Goal: Transaction & Acquisition: Purchase product/service

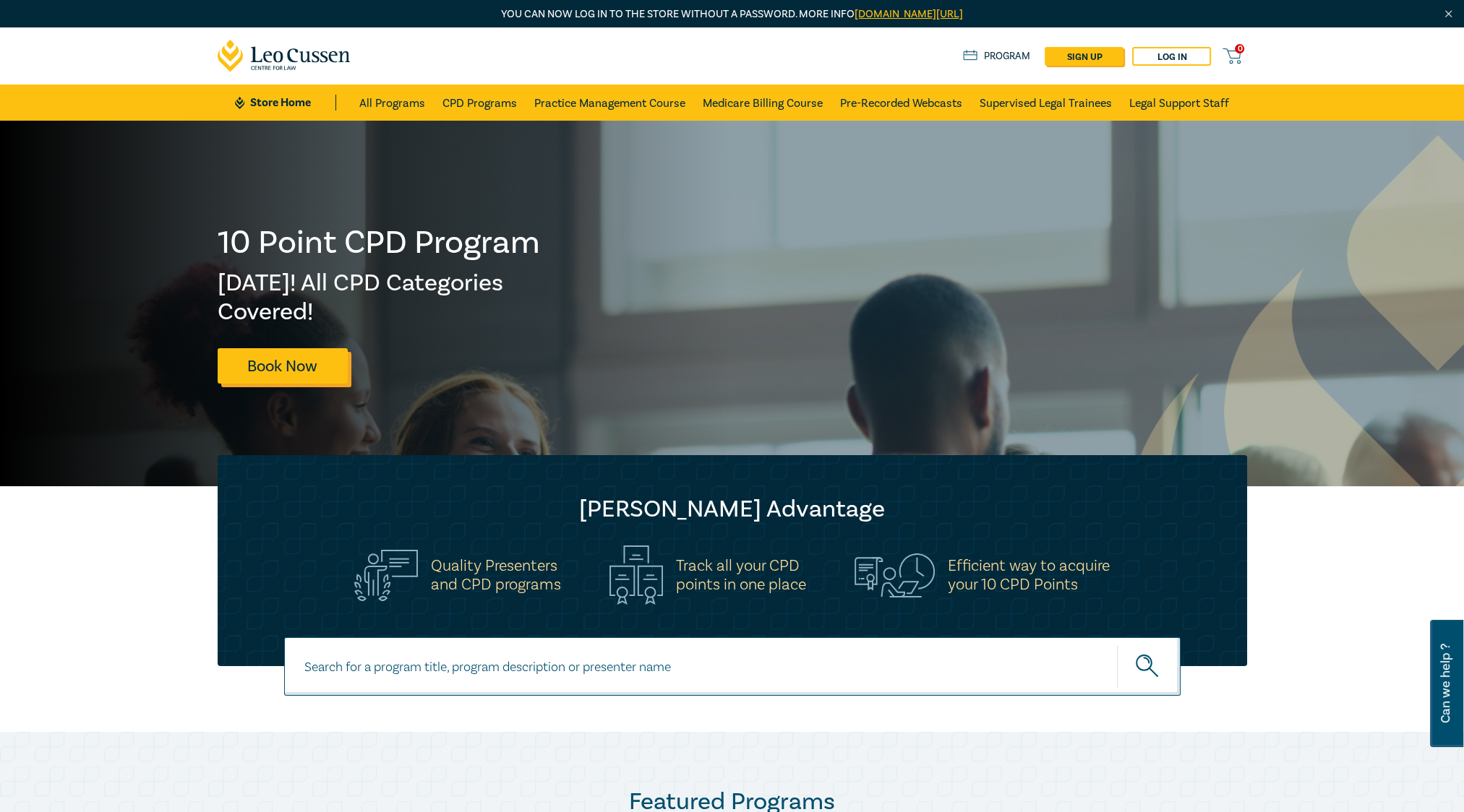
click at [319, 356] on link "Book Now" at bounding box center [282, 366] width 130 height 35
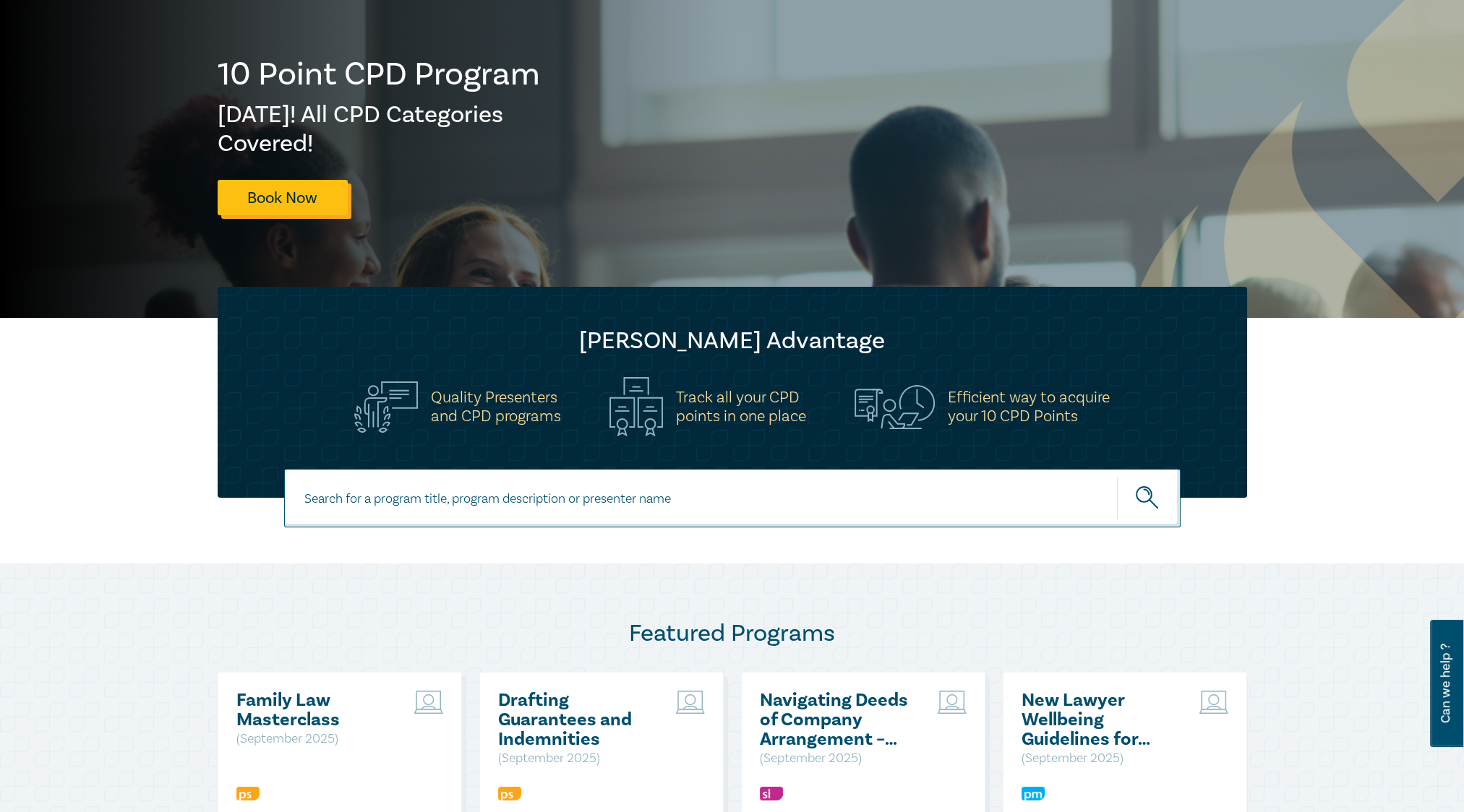
scroll to position [361, 0]
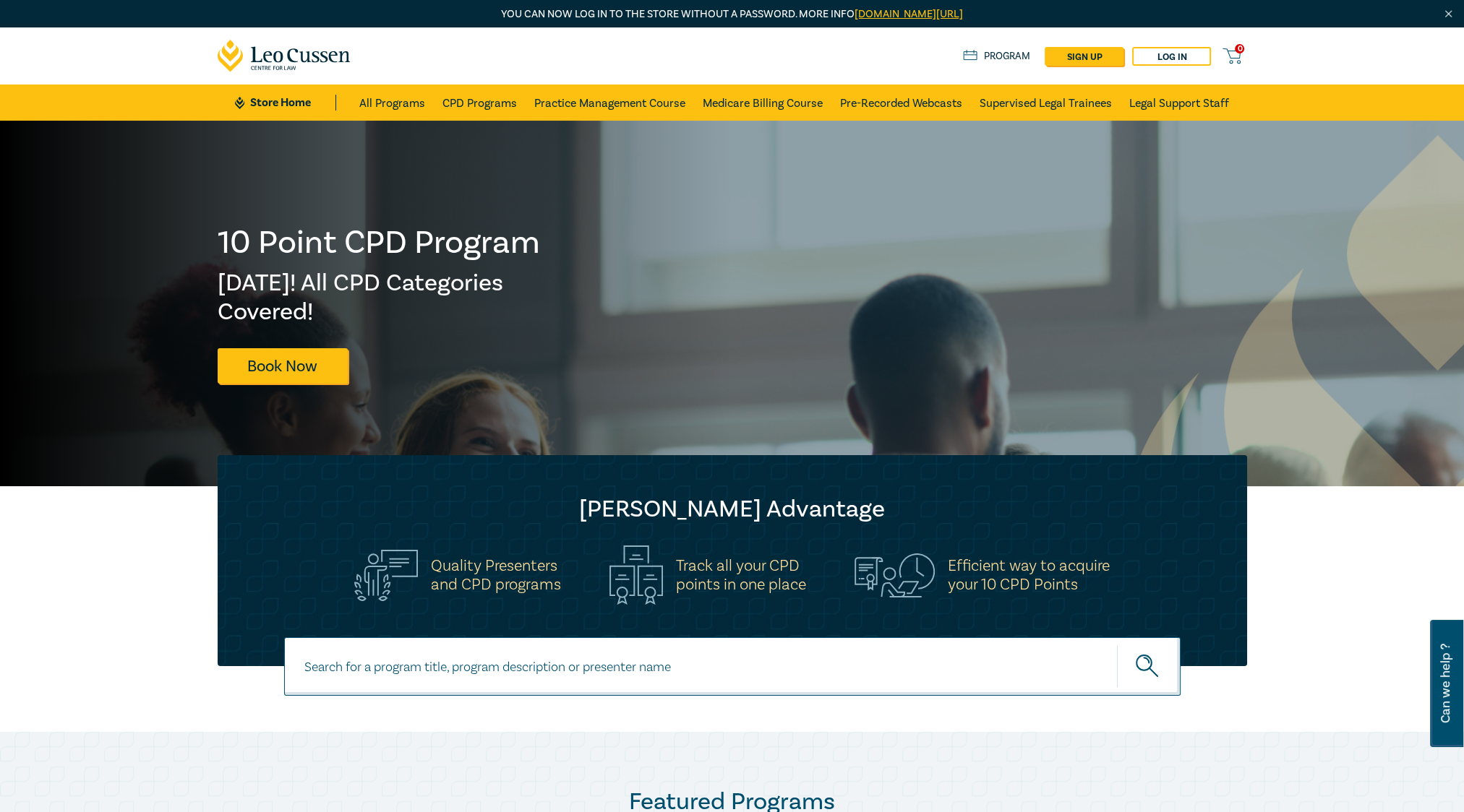
click at [506, 667] on input at bounding box center [732, 666] width 897 height 59
type input "liquor"
click at [1157, 671] on icon "submit" at bounding box center [1148, 667] width 25 height 25
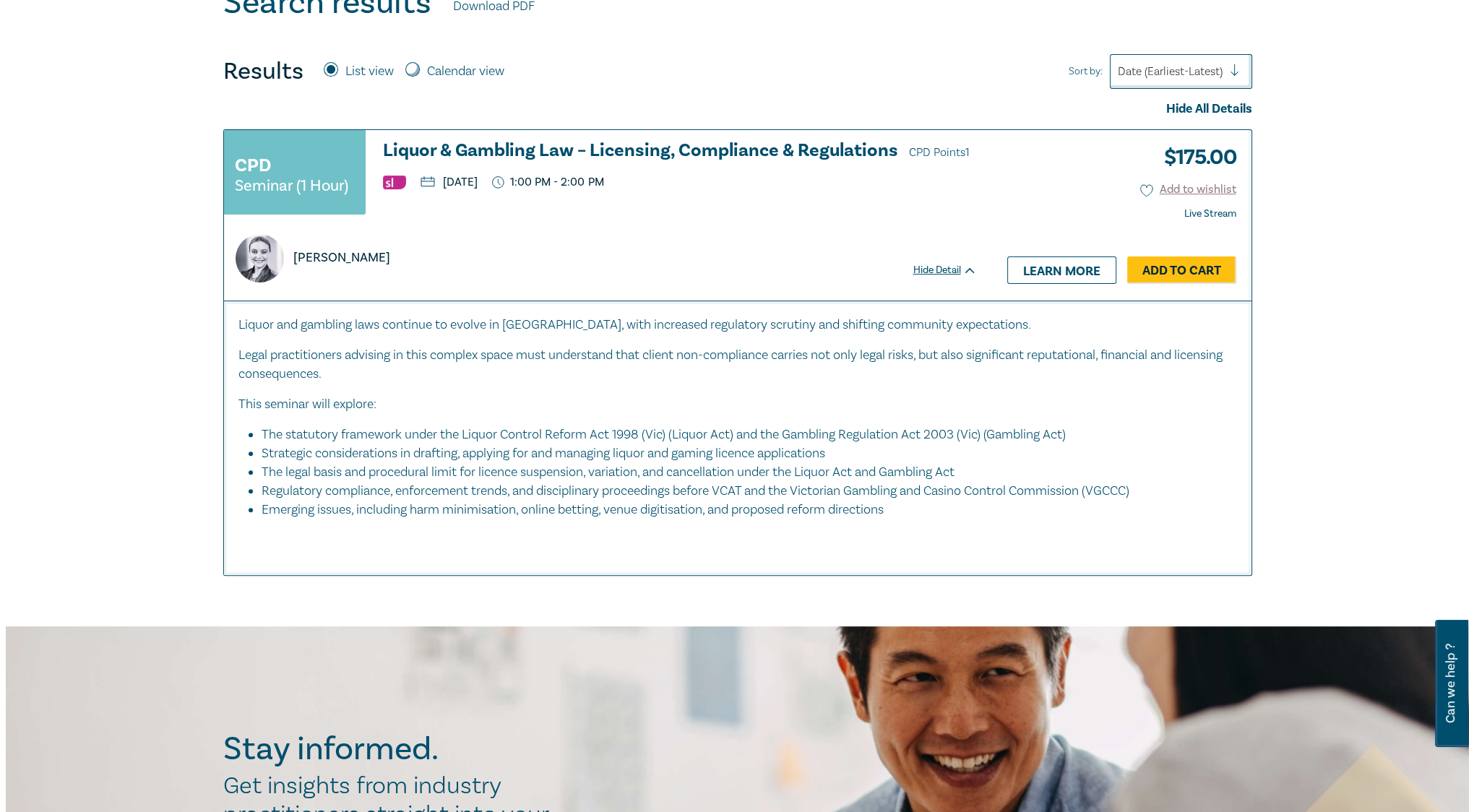
scroll to position [578, 0]
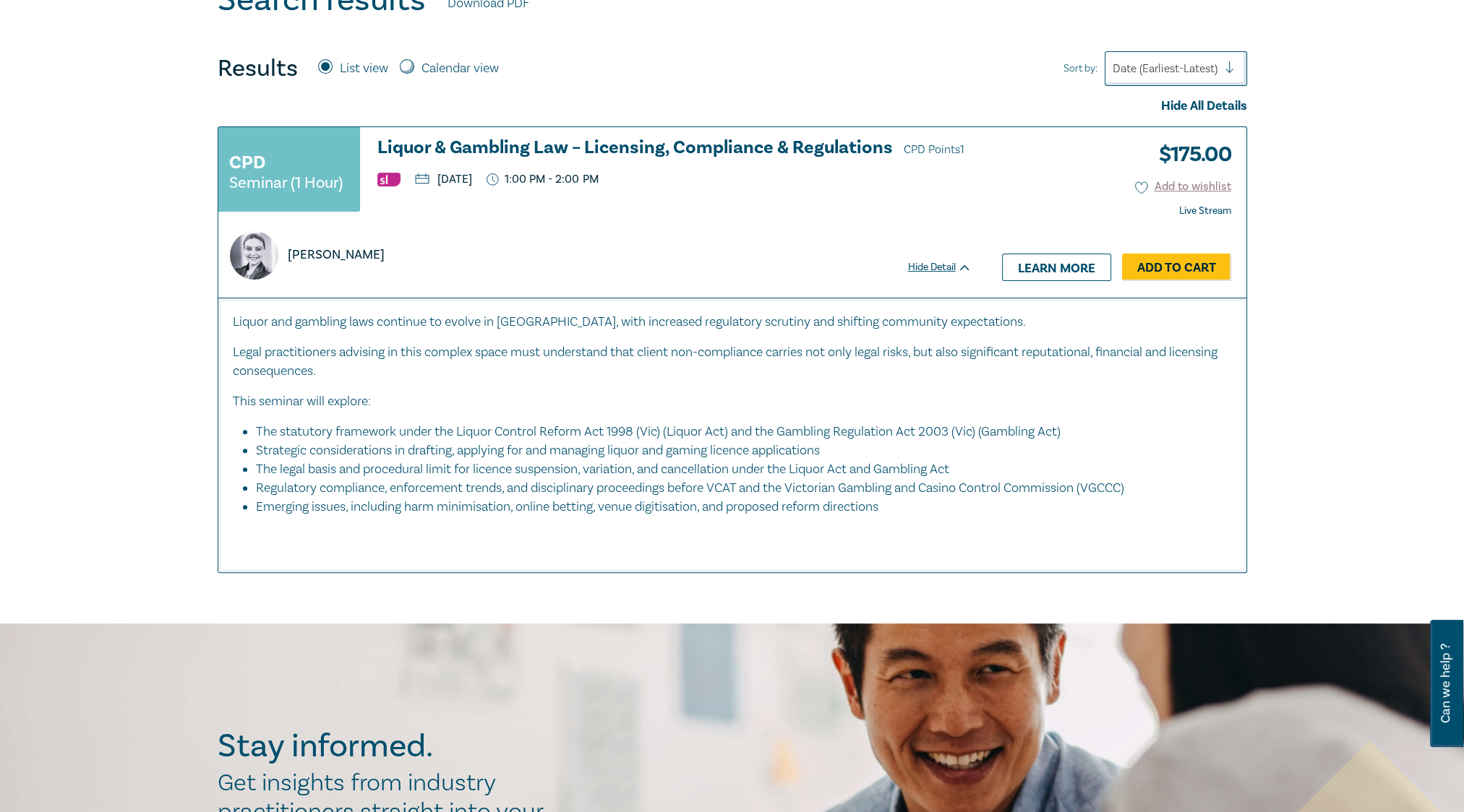
click at [1185, 268] on link "Add to Cart" at bounding box center [1176, 267] width 109 height 28
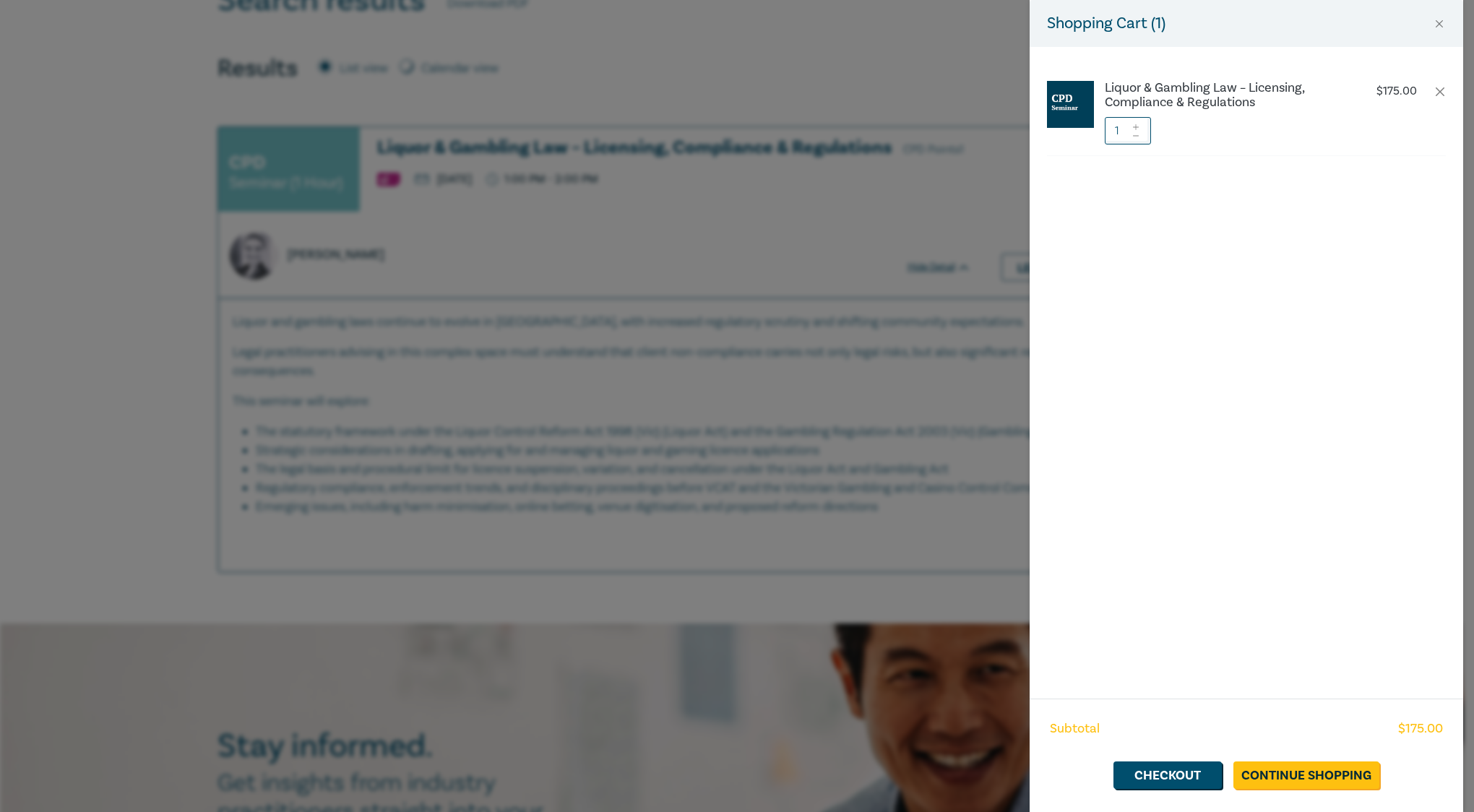
click at [1133, 125] on icon at bounding box center [1136, 127] width 10 height 6
click at [1278, 778] on link "Continue Shopping" at bounding box center [1306, 775] width 146 height 28
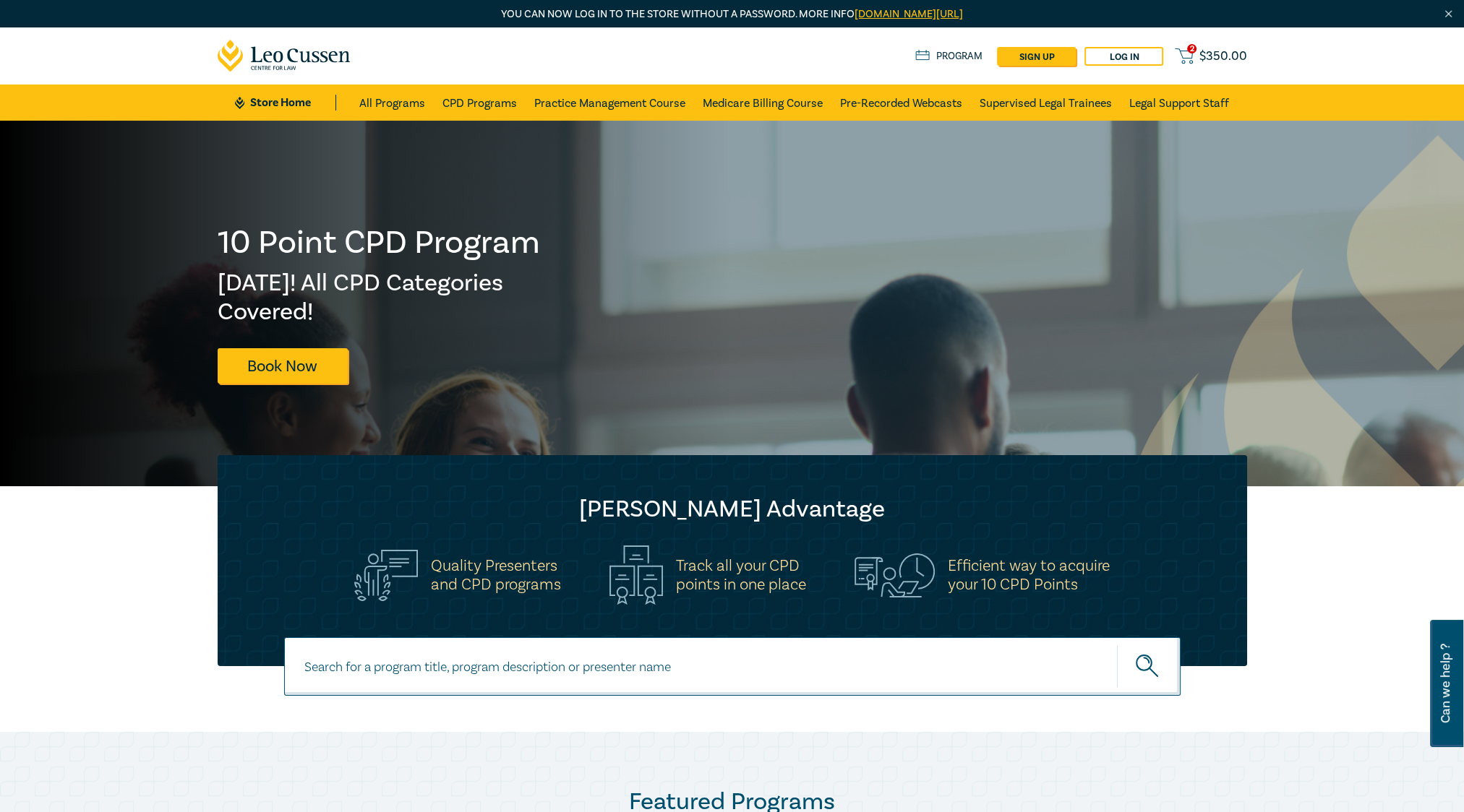
click at [1206, 57] on span "$ 350.00" at bounding box center [1222, 56] width 48 height 16
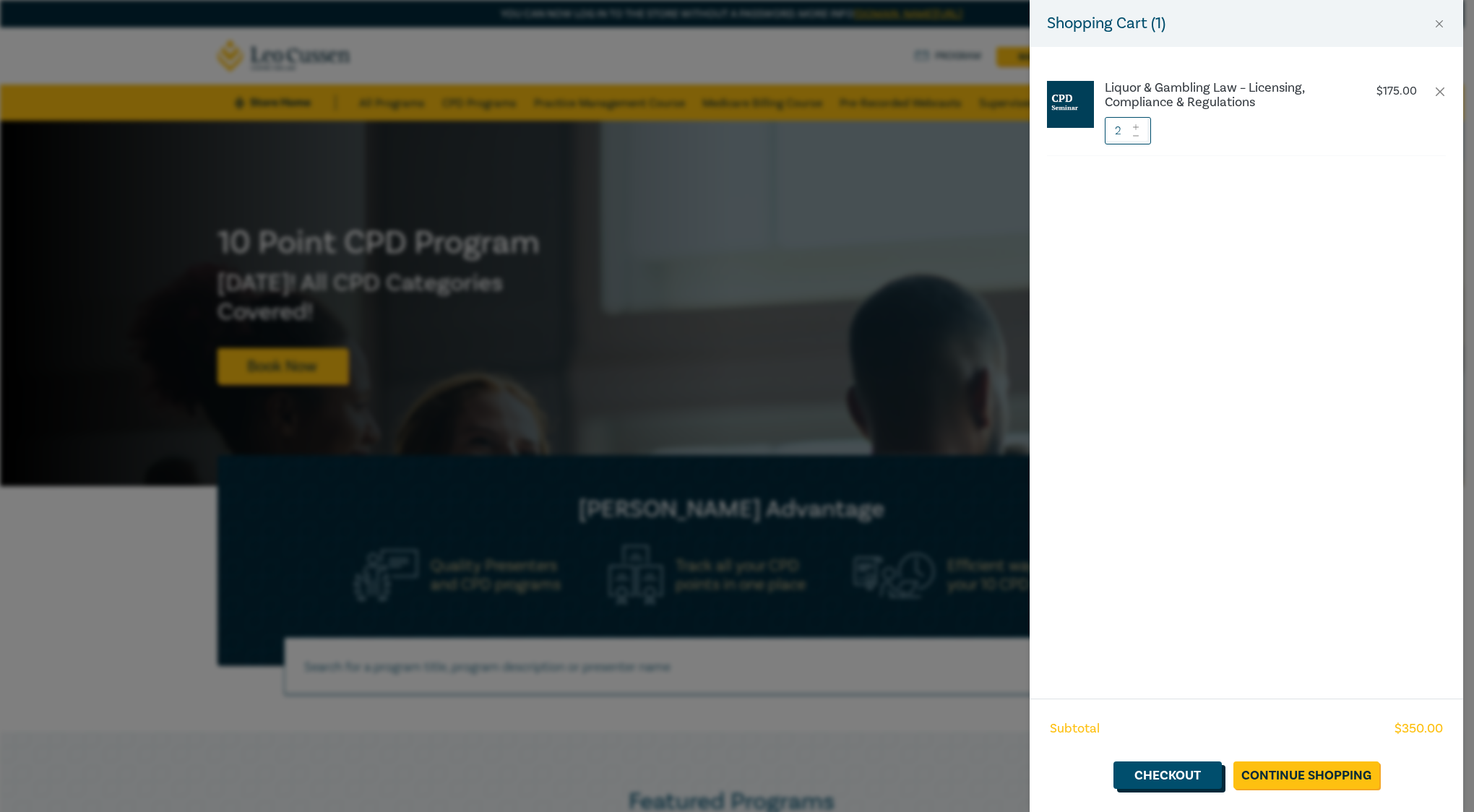
click at [1188, 775] on link "Checkout" at bounding box center [1168, 775] width 109 height 28
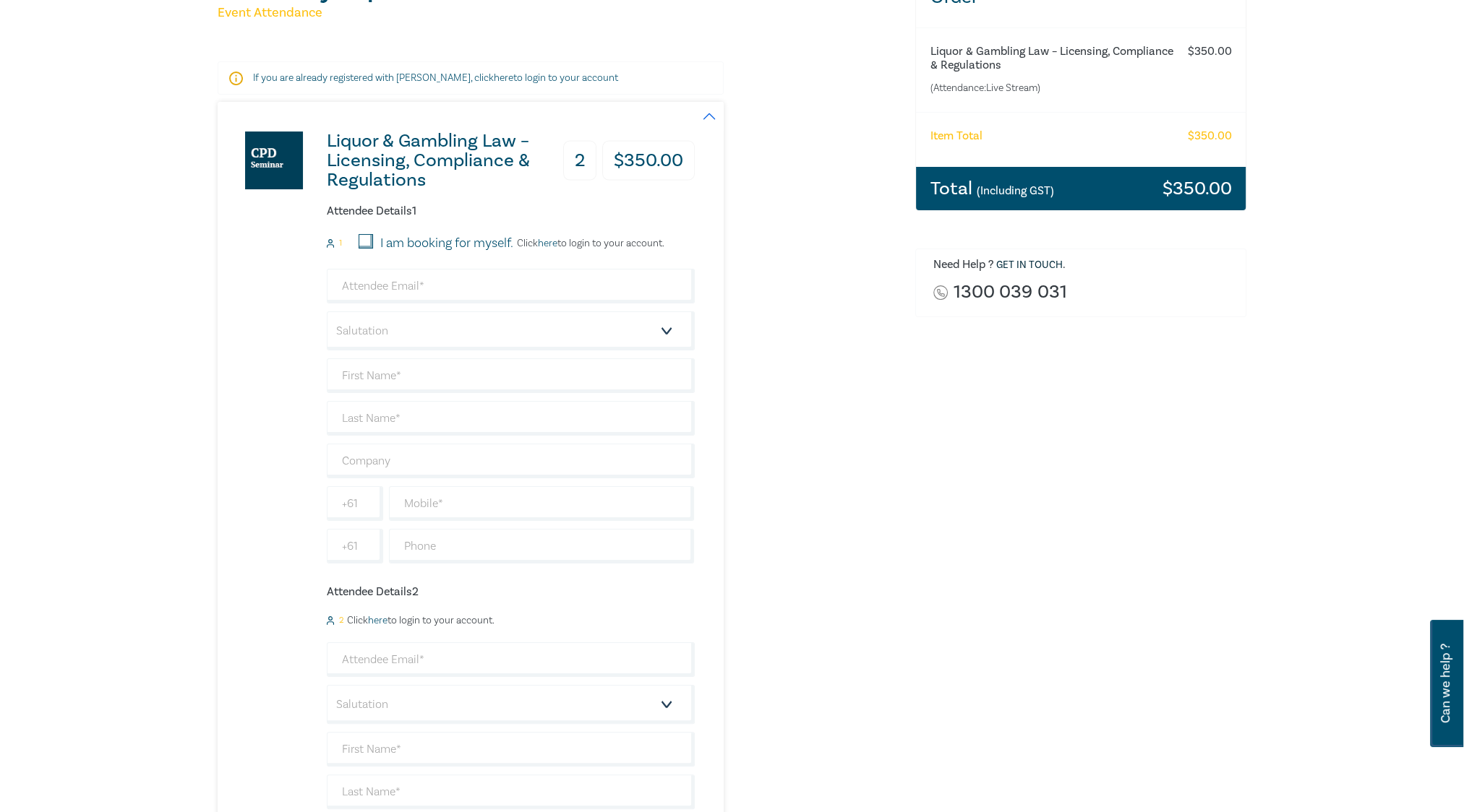
scroll to position [217, 0]
click at [358, 281] on input "email" at bounding box center [510, 285] width 368 height 34
type input "Nic Zervos"
click at [467, 287] on input "Nic Zervos" at bounding box center [510, 285] width 368 height 34
drag, startPoint x: 401, startPoint y: 281, endPoint x: 338, endPoint y: 279, distance: 63.0
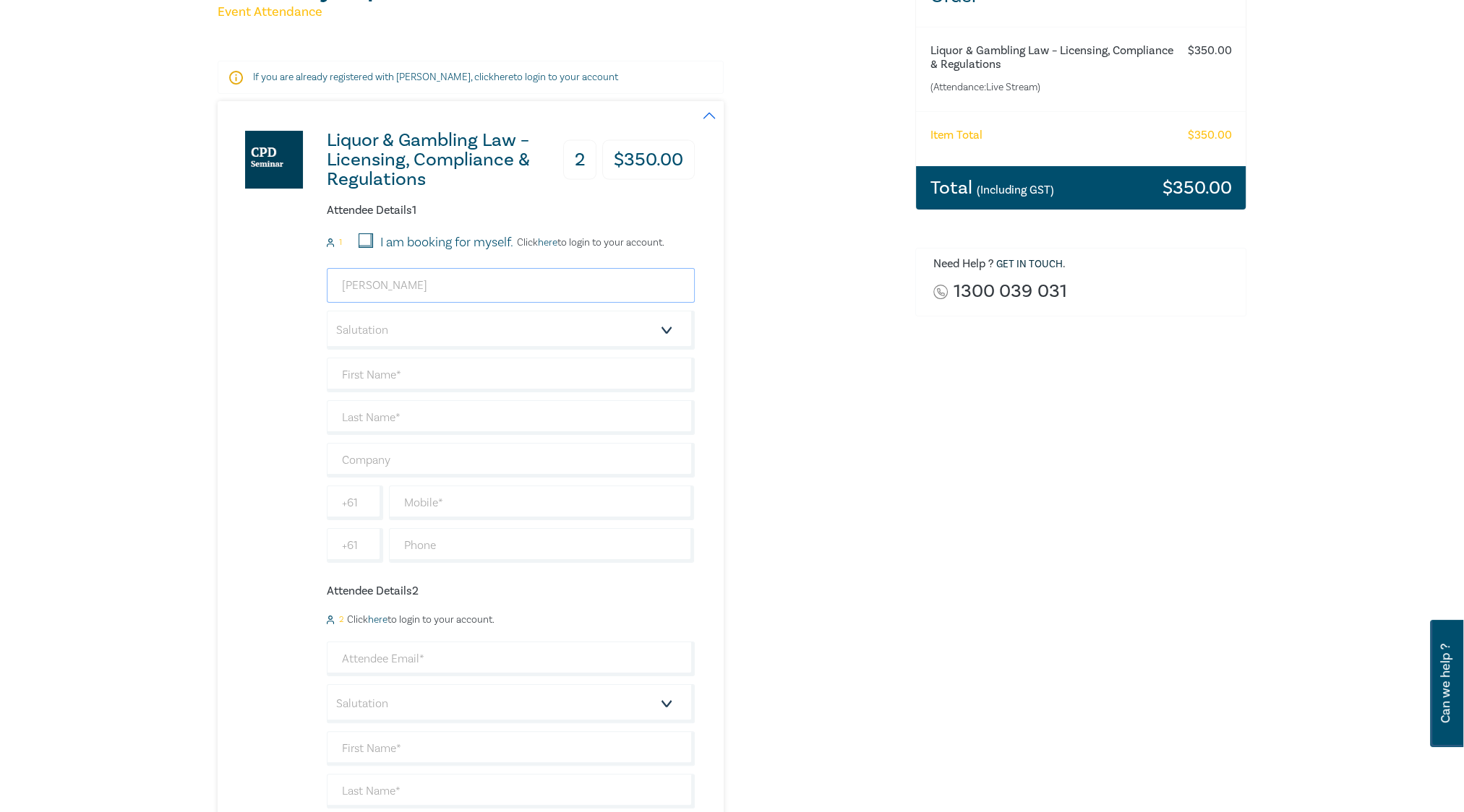
click at [338, 279] on input "Nic Zervos" at bounding box center [510, 285] width 368 height 34
type input "nicz@zervoslawyers.com.au"
type input "Nicolas"
type input "Zervos"
type input "Zervos Lawyers"
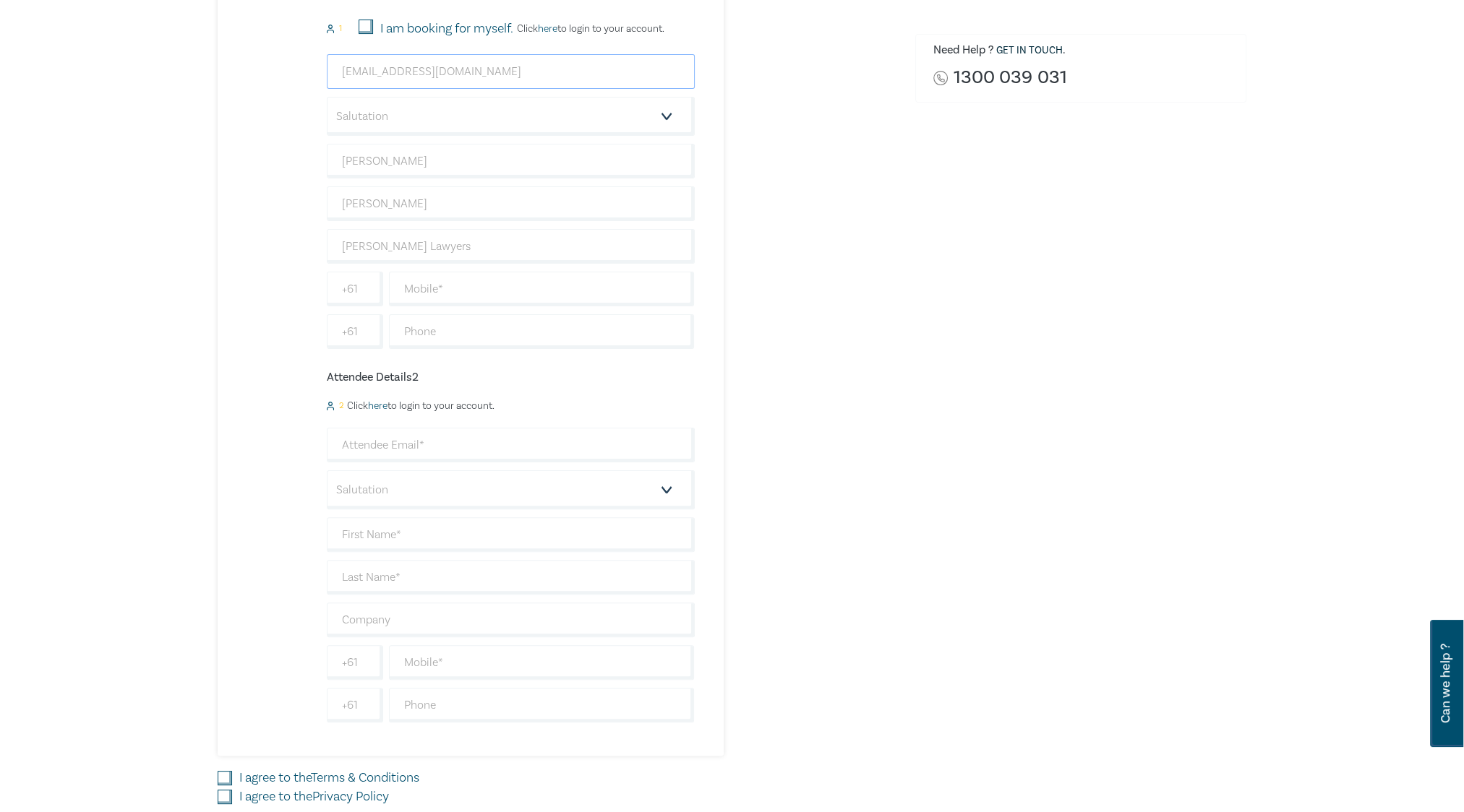
scroll to position [433, 0]
click at [438, 290] on input "text" at bounding box center [541, 285] width 306 height 34
click at [412, 284] on input "text" at bounding box center [541, 285] width 306 height 34
click at [338, 318] on input "+61" at bounding box center [354, 328] width 56 height 34
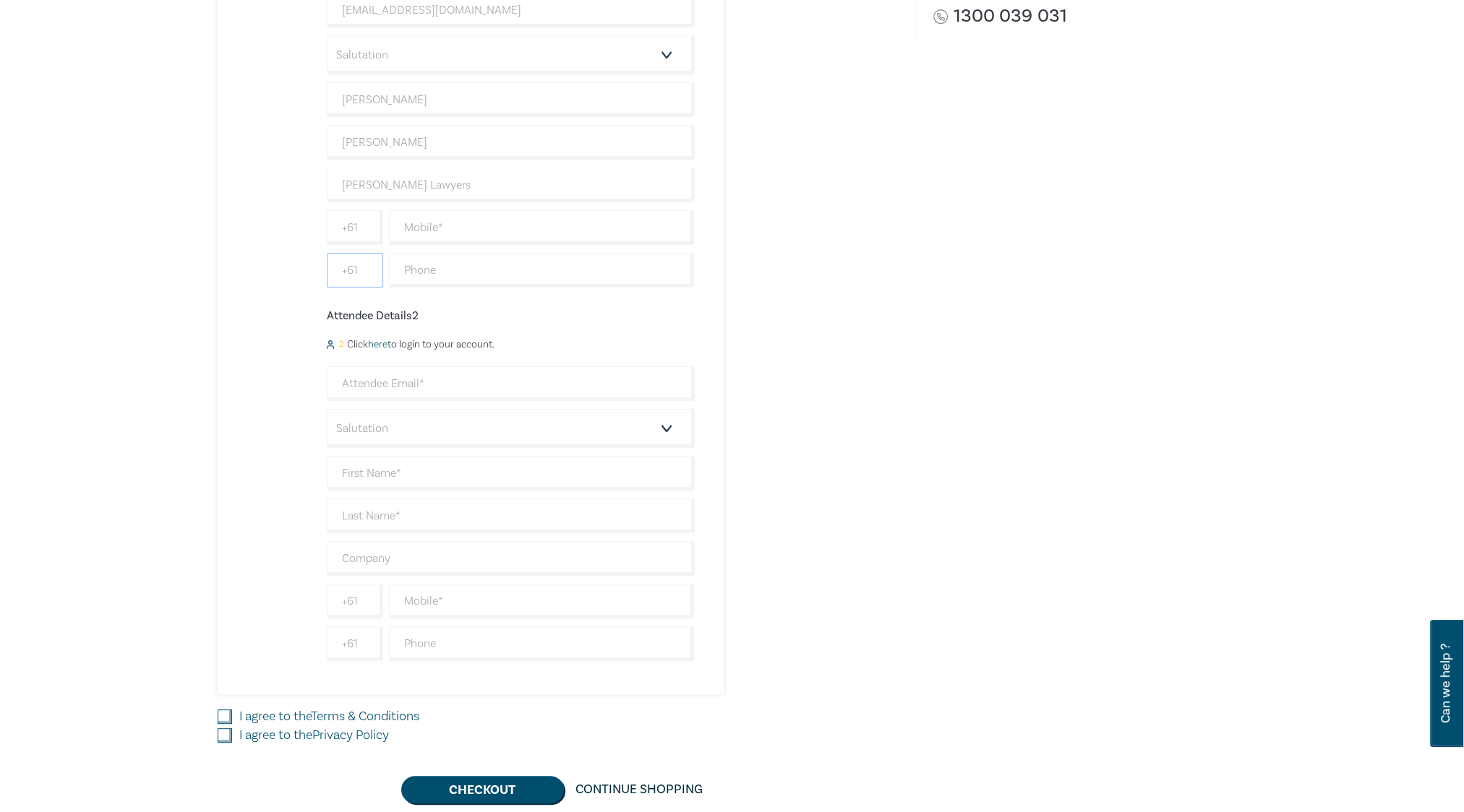
scroll to position [578, 0]
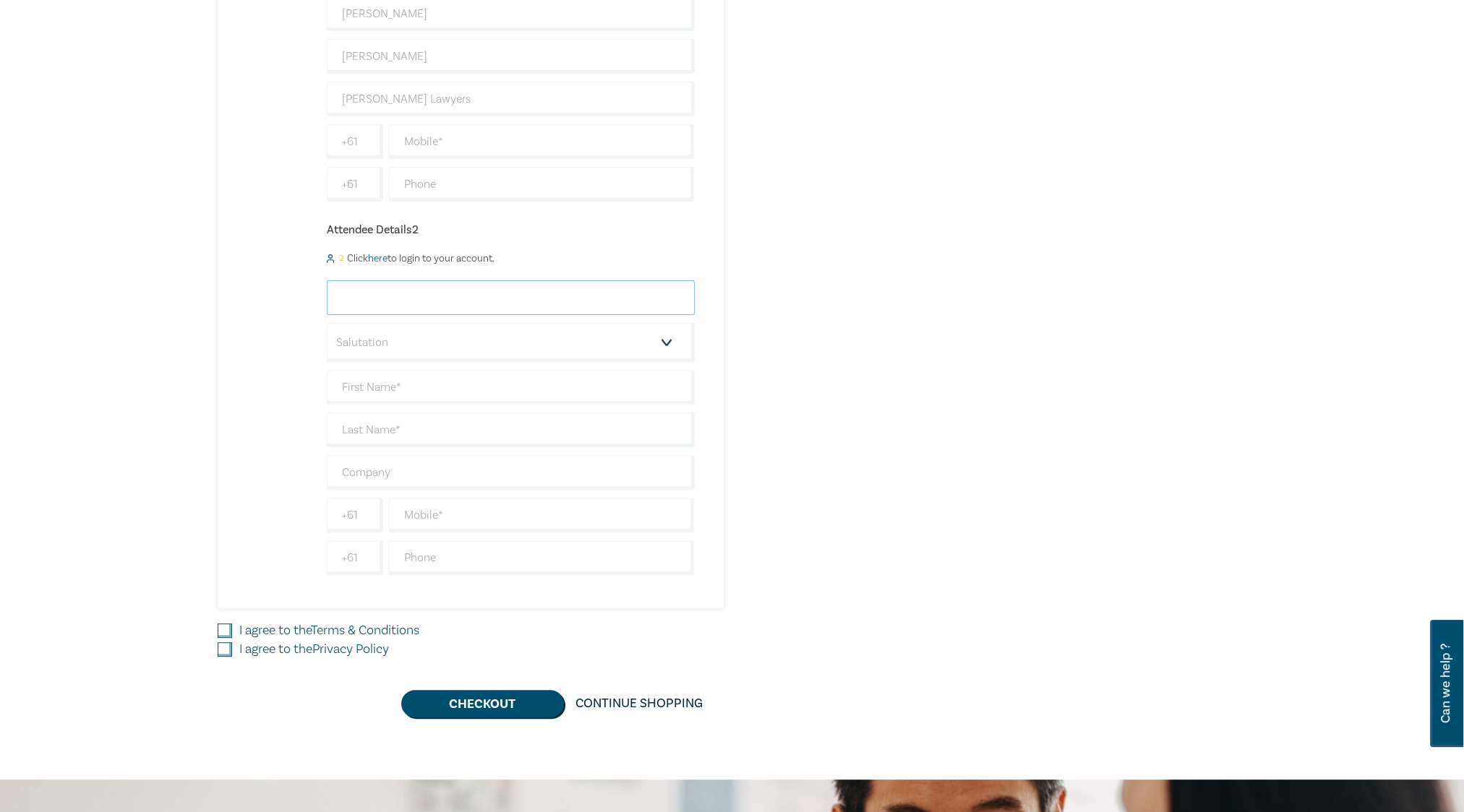
click at [402, 294] on input "email" at bounding box center [510, 297] width 368 height 34
type input "madeleinel@zervoslawyers.com.au"
type input "Madeleine"
type input "Lee"
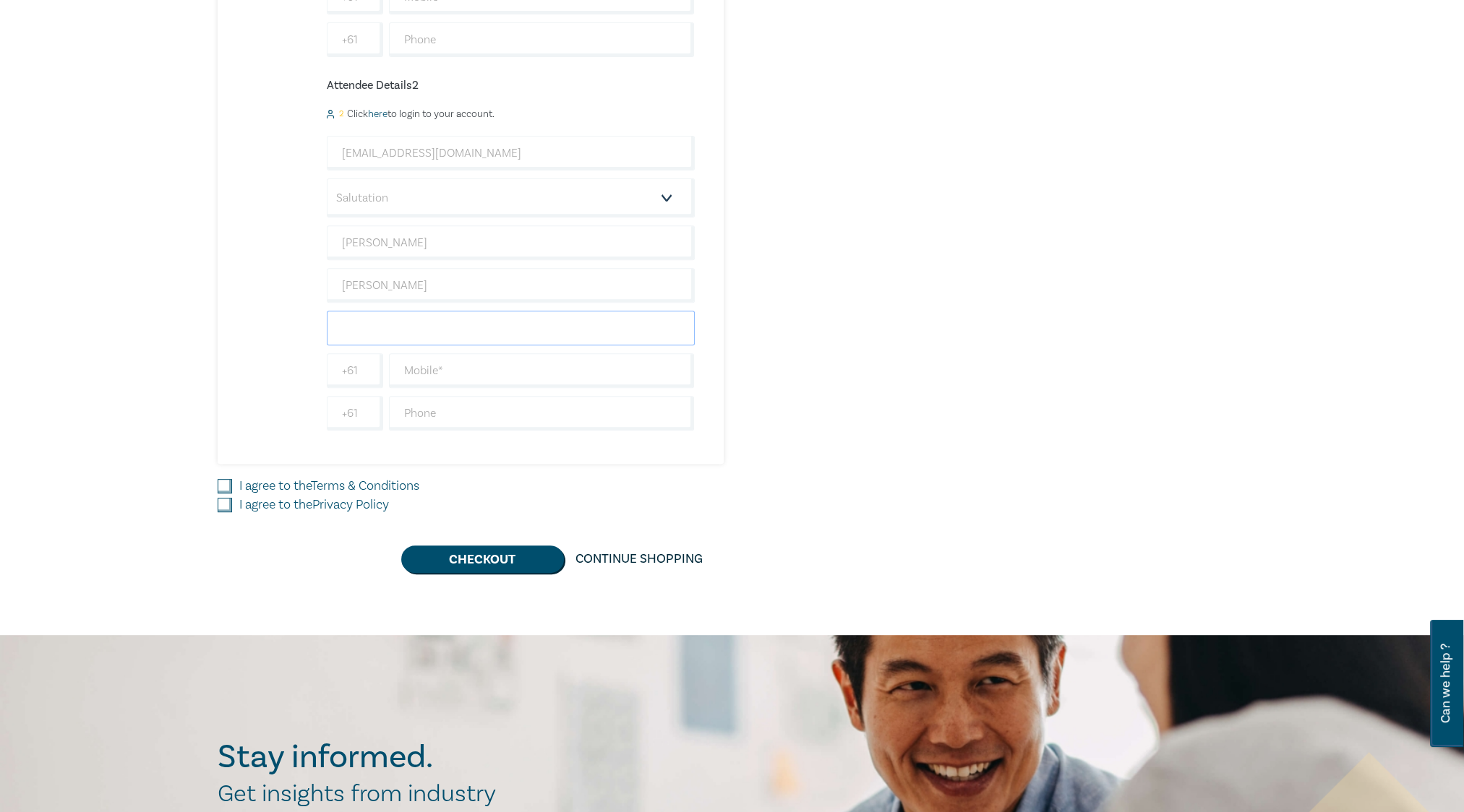
click at [423, 321] on input "text" at bounding box center [510, 327] width 368 height 34
type input "Zervos Lawyers"
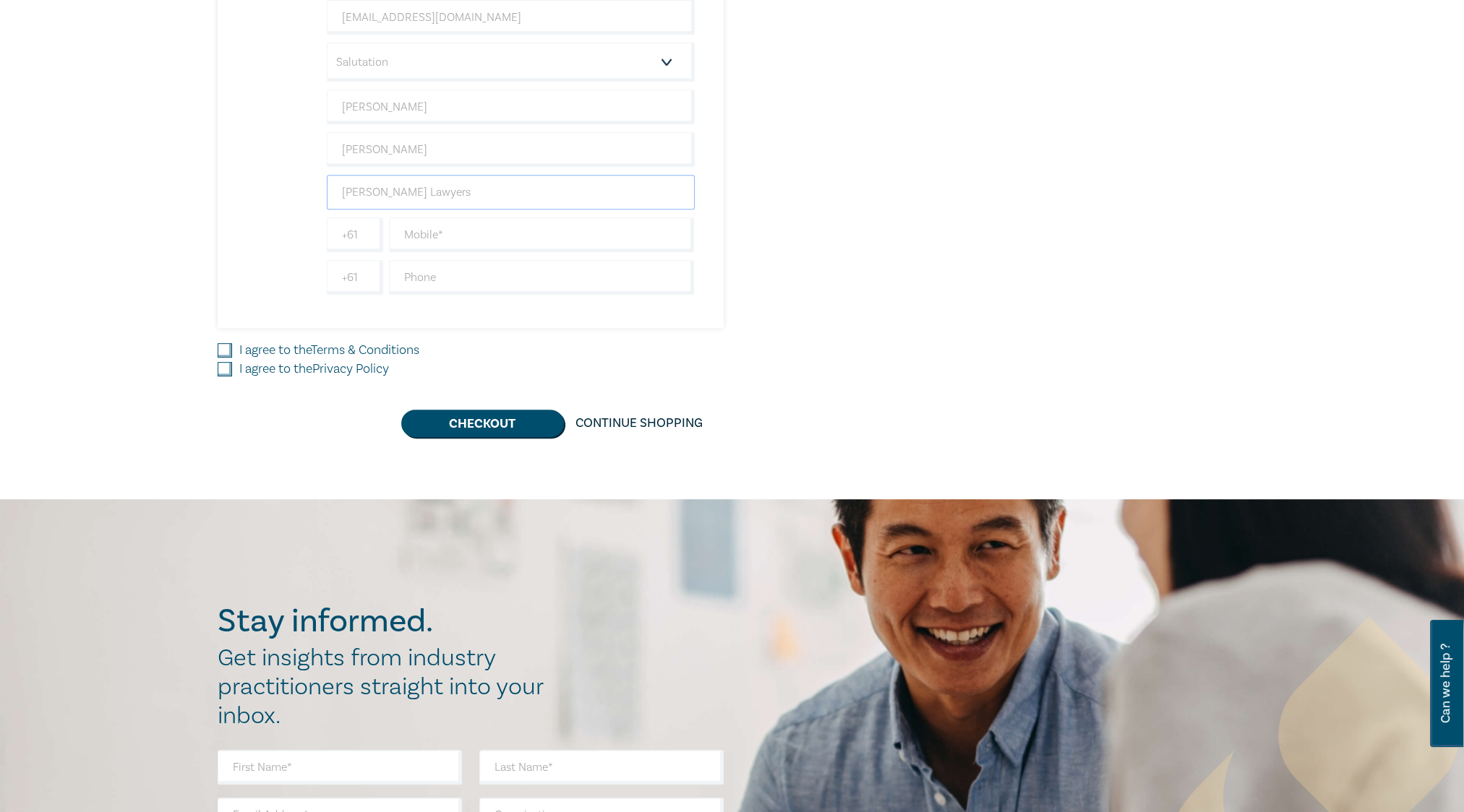
scroll to position [867, 0]
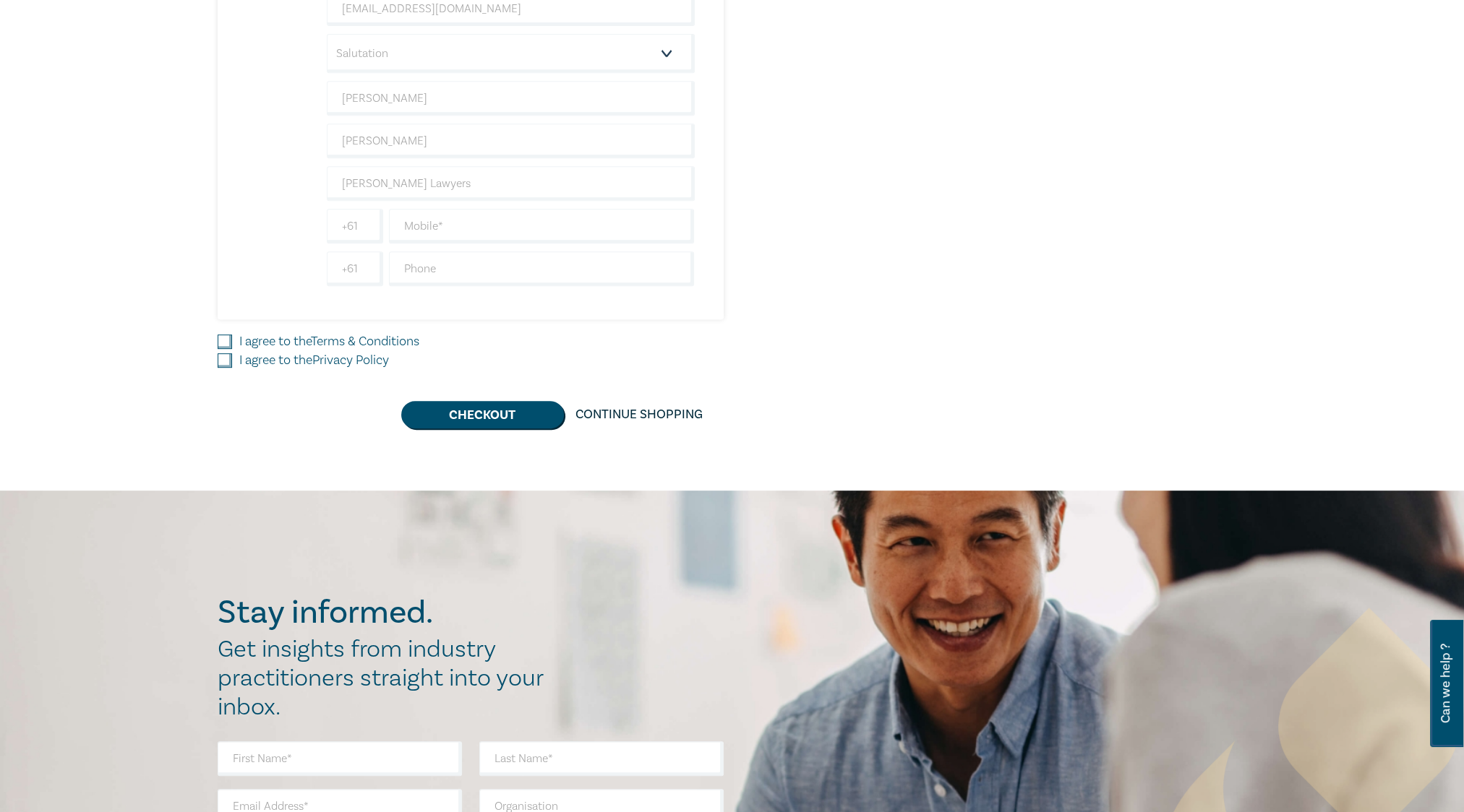
click at [234, 335] on div "I agree to the Terms & Conditions" at bounding box center [557, 342] width 680 height 19
click at [226, 341] on input "I agree to the Terms & Conditions" at bounding box center [224, 341] width 14 height 14
checkbox input "true"
click at [226, 358] on input "I agree to the Privacy Policy" at bounding box center [224, 360] width 14 height 14
checkbox input "true"
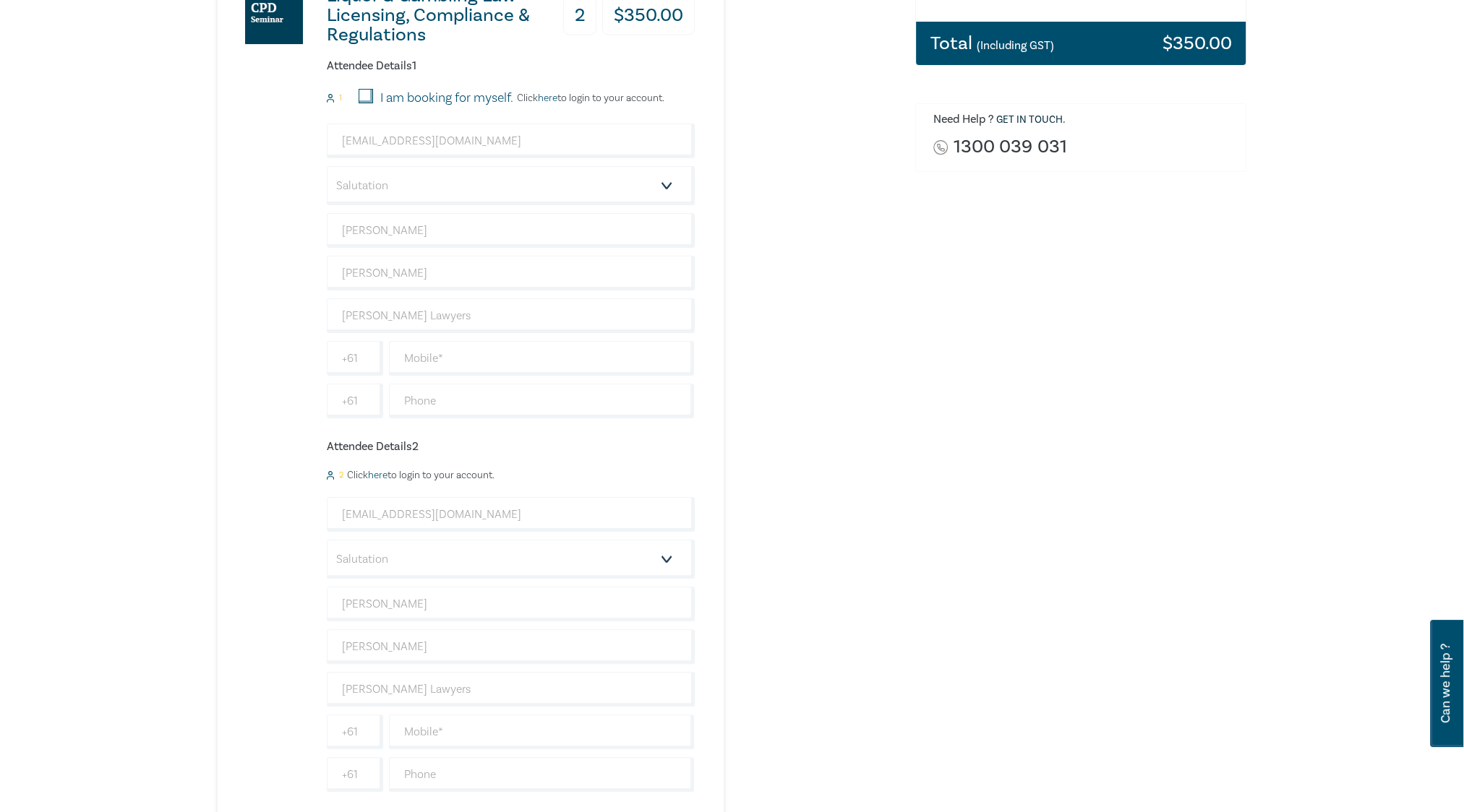
scroll to position [723, 0]
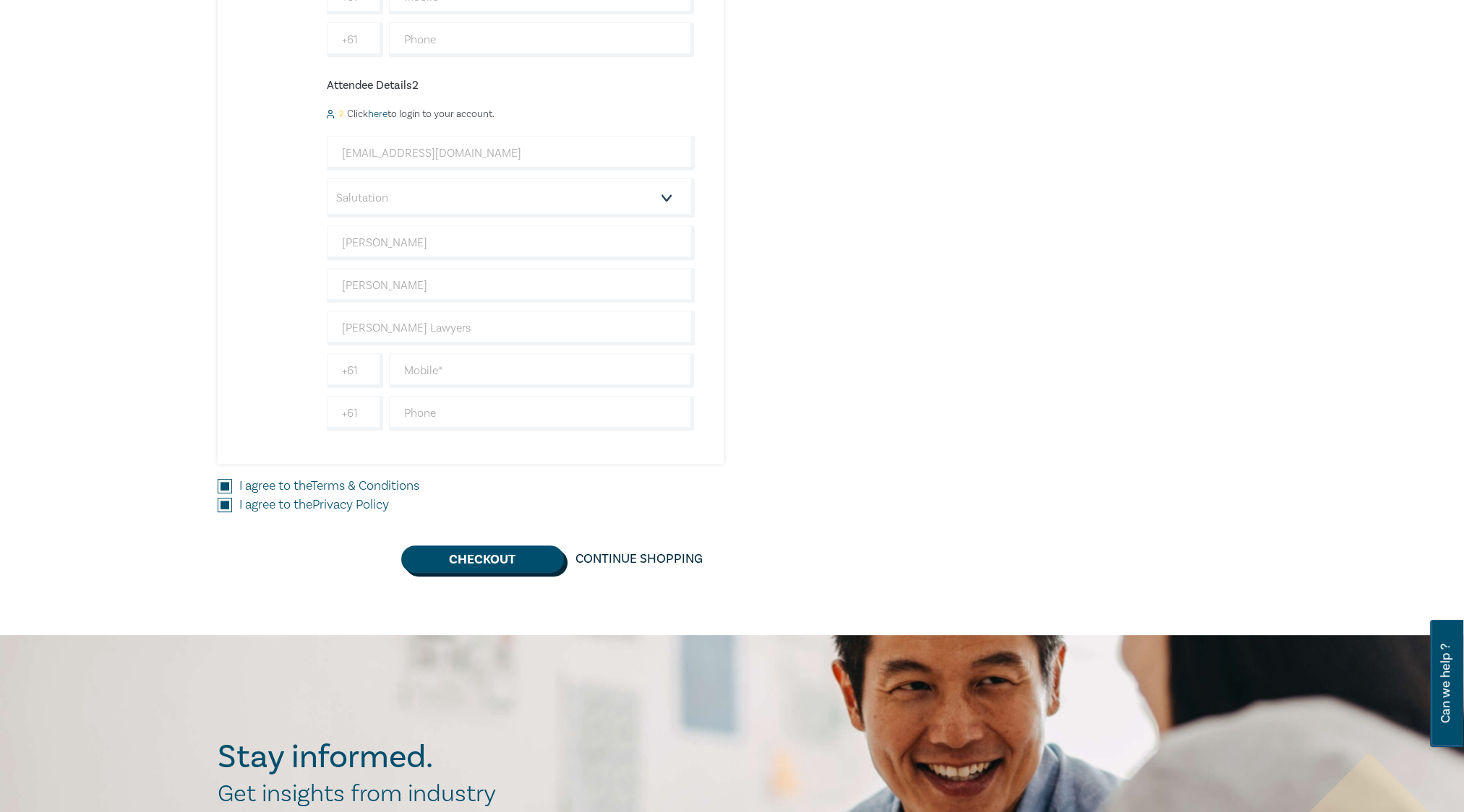
click at [491, 561] on button "Checkout" at bounding box center [482, 559] width 162 height 28
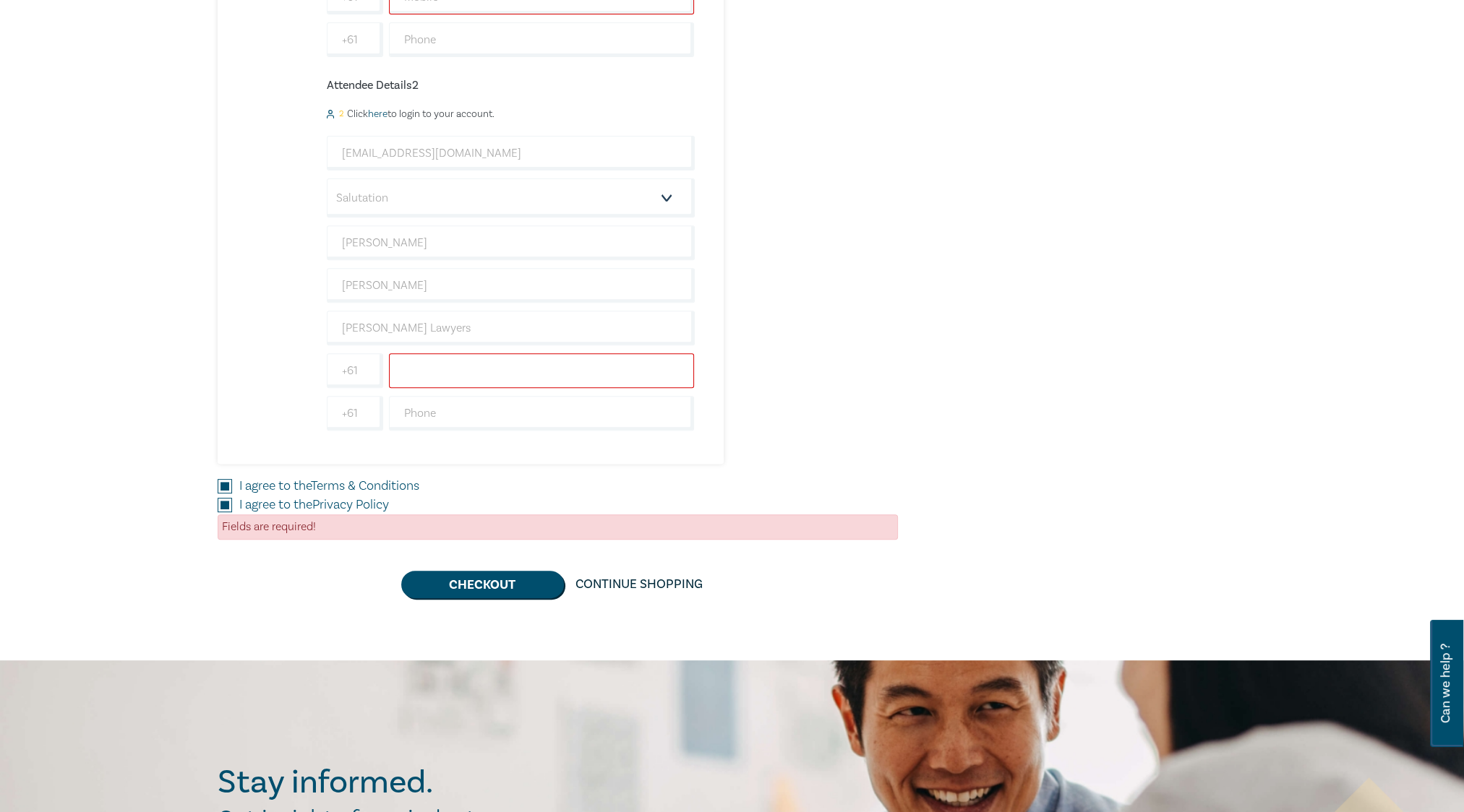
click at [482, 358] on input "text" at bounding box center [541, 370] width 306 height 34
type input "0398658900"
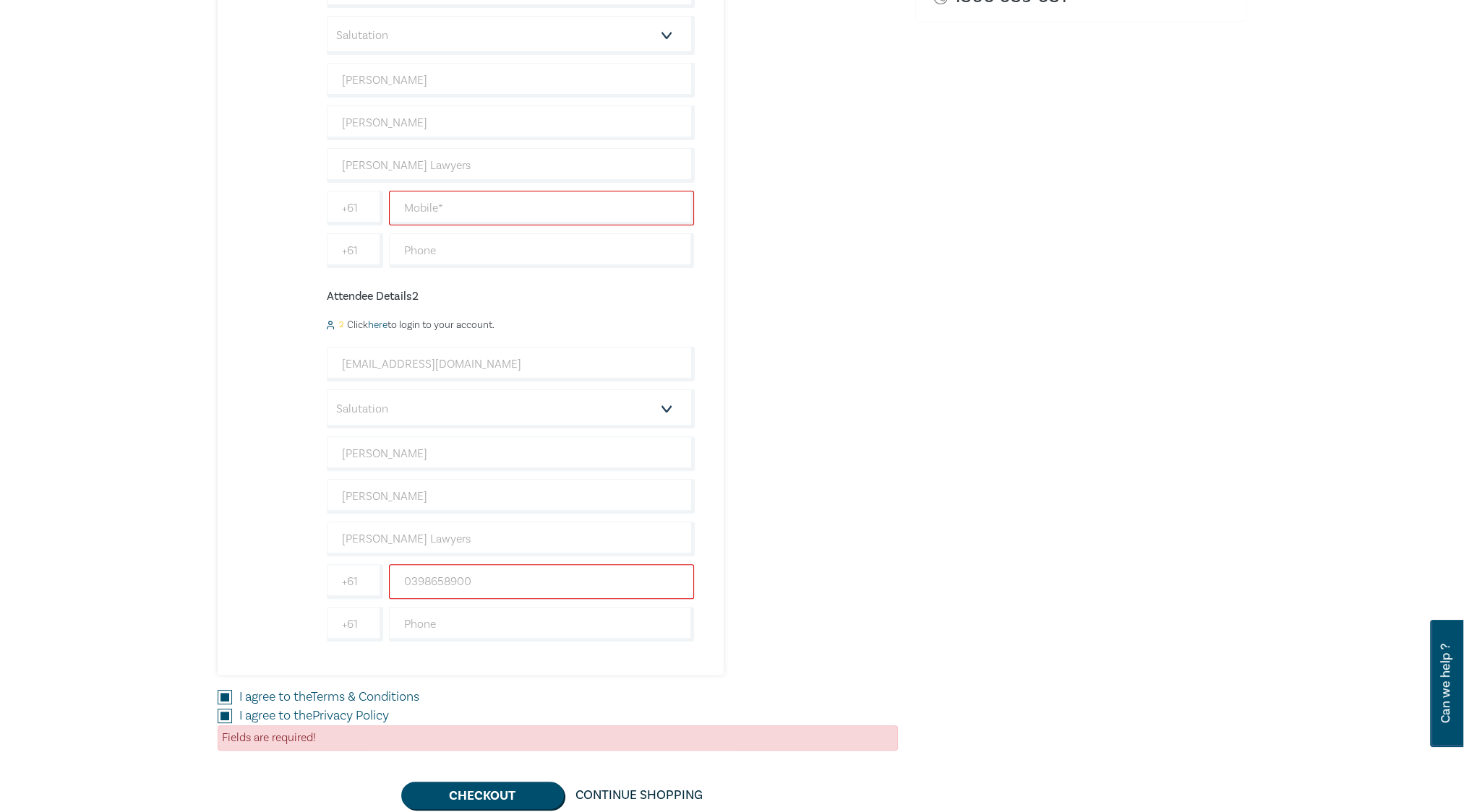
scroll to position [506, 0]
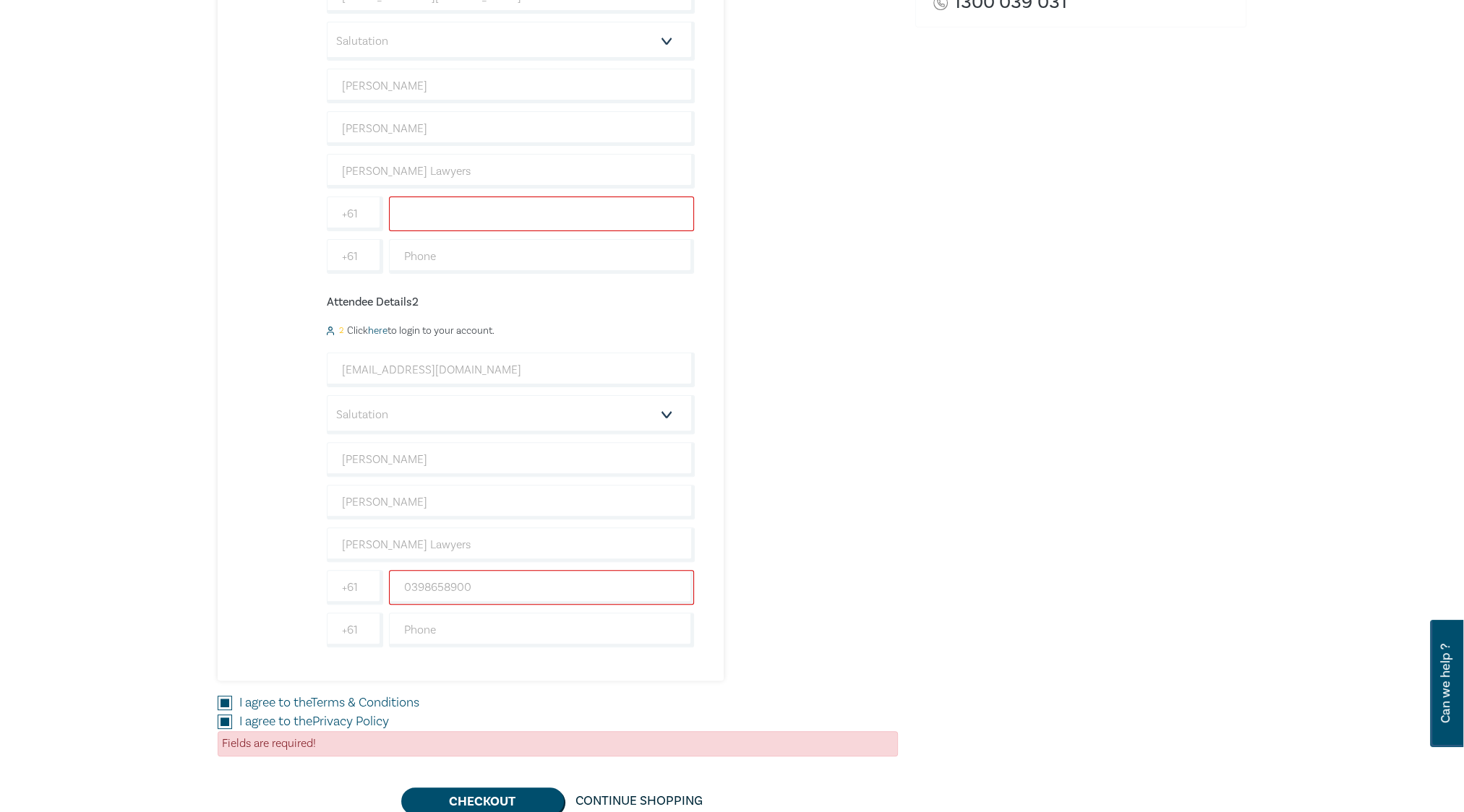
click at [467, 208] on input "text" at bounding box center [541, 214] width 306 height 34
type input "0398658900"
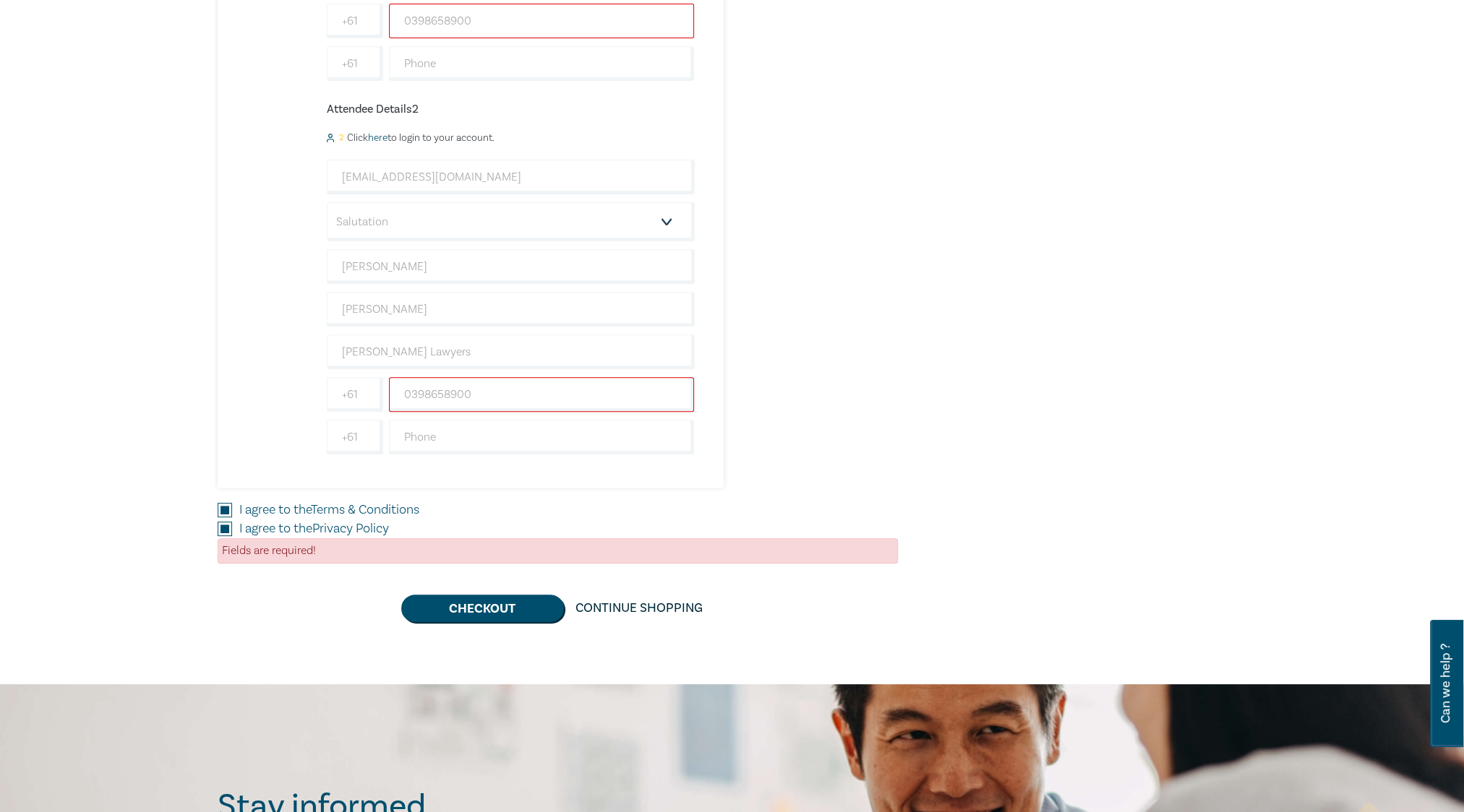
scroll to position [867, 0]
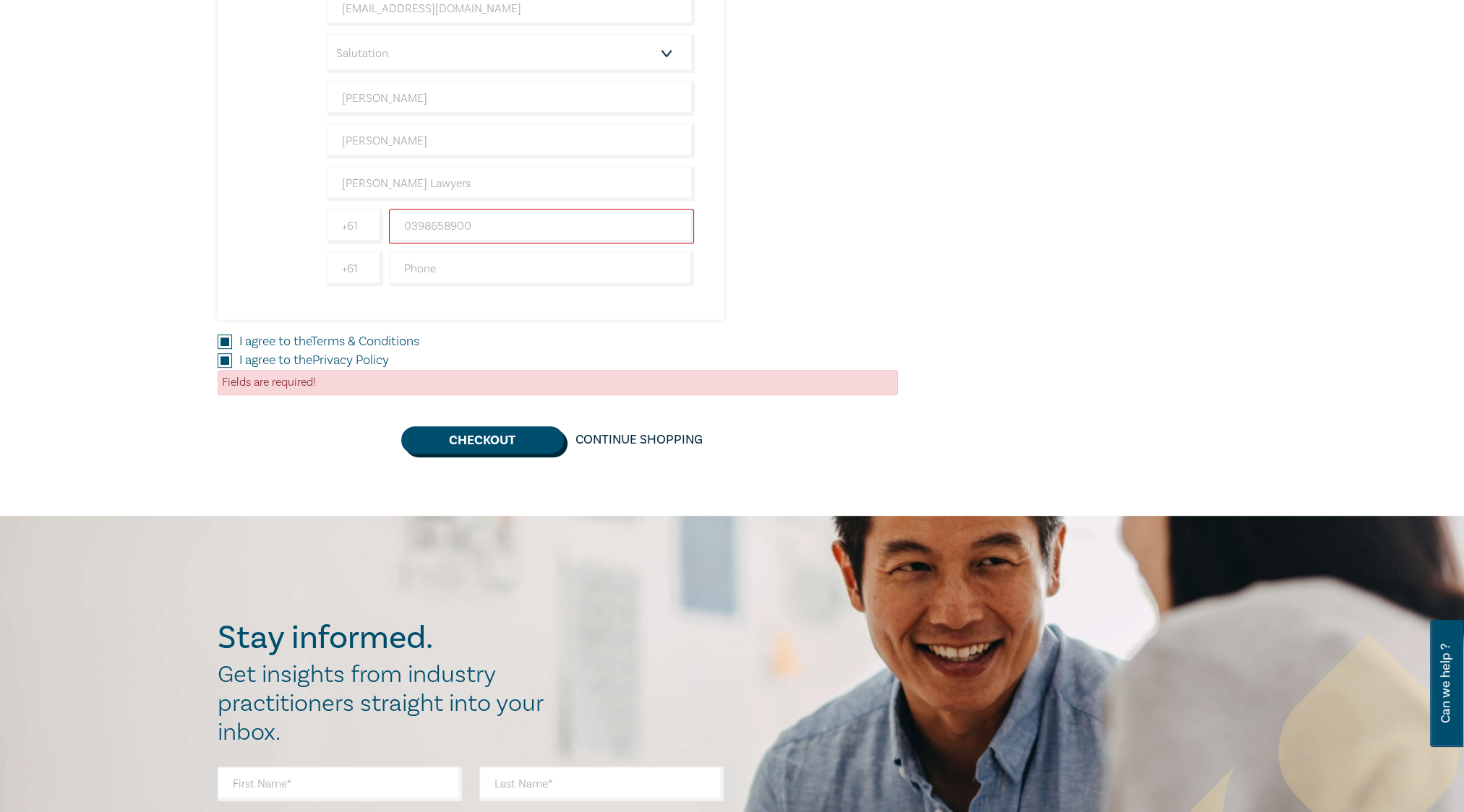
click at [507, 440] on button "Checkout" at bounding box center [482, 440] width 162 height 28
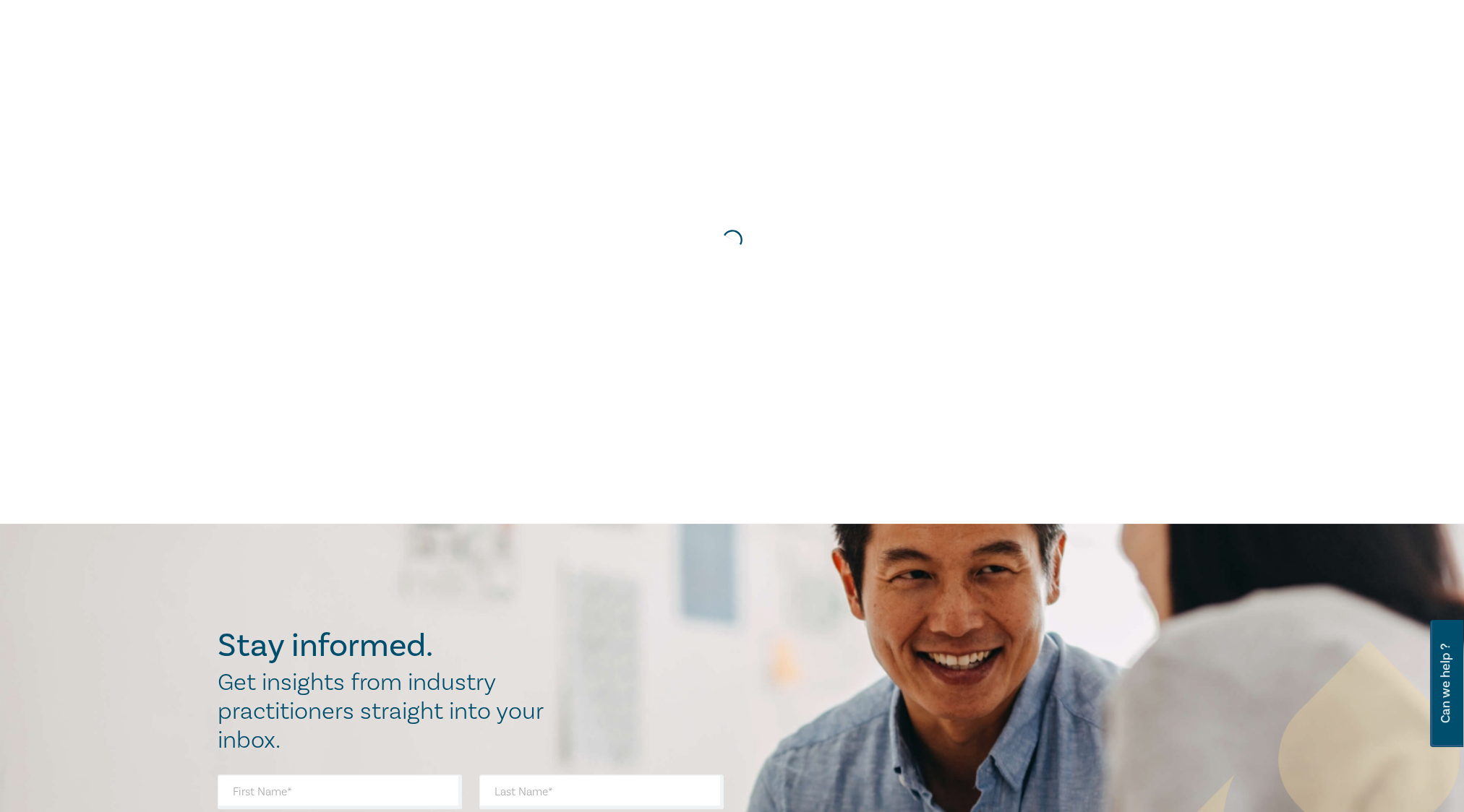
scroll to position [0, 0]
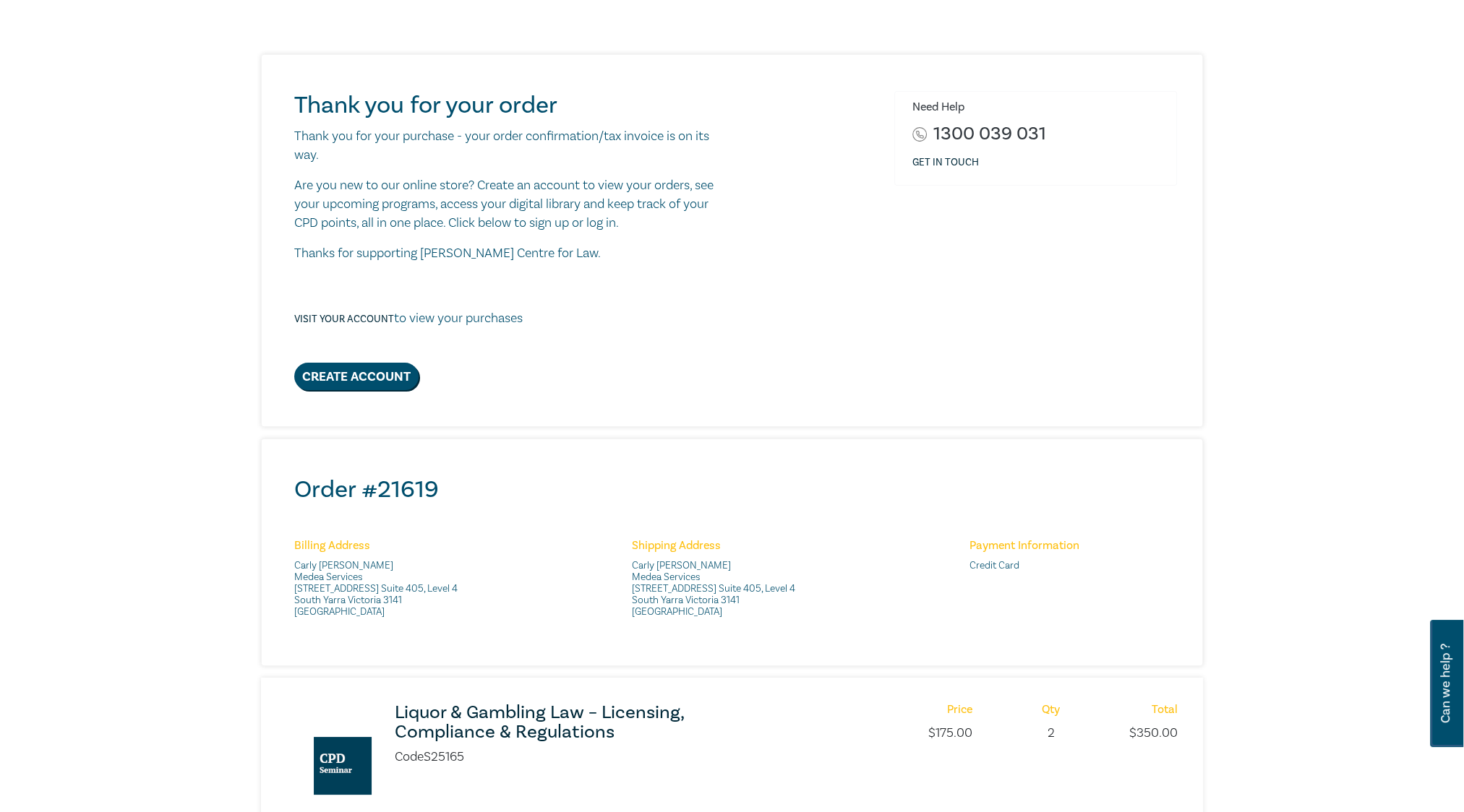
scroll to position [145, 0]
